Goal: Task Accomplishment & Management: Manage account settings

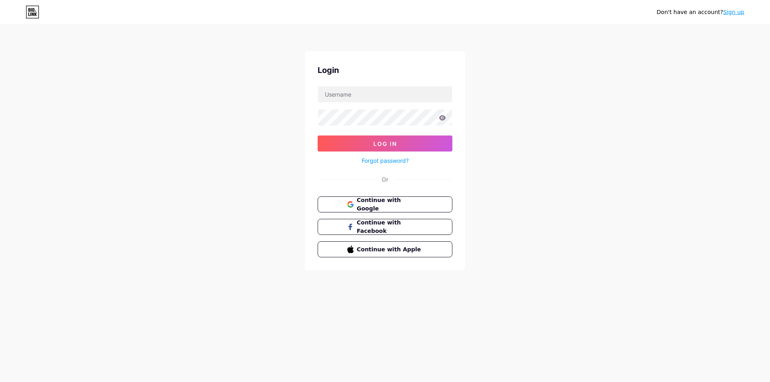
type input "[EMAIL_ADDRESS][DOMAIN_NAME]"
click at [441, 120] on icon at bounding box center [442, 117] width 7 height 5
click at [271, 124] on div "Don't have an account? Sign up Login [EMAIL_ADDRESS][DOMAIN_NAME] Log In Forgot…" at bounding box center [385, 148] width 770 height 296
click at [347, 148] on button "Log In" at bounding box center [385, 144] width 135 height 16
click at [362, 90] on input "text" at bounding box center [385, 94] width 134 height 16
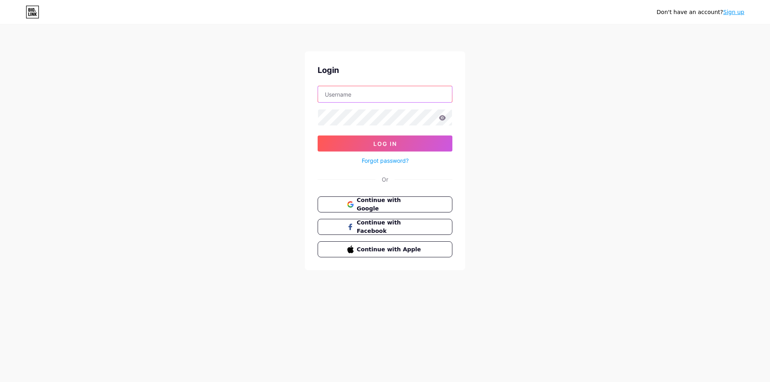
type input "[EMAIL_ADDRESS][DOMAIN_NAME]"
click at [348, 143] on button "Log In" at bounding box center [385, 144] width 135 height 16
